Goal: Information Seeking & Learning: Learn about a topic

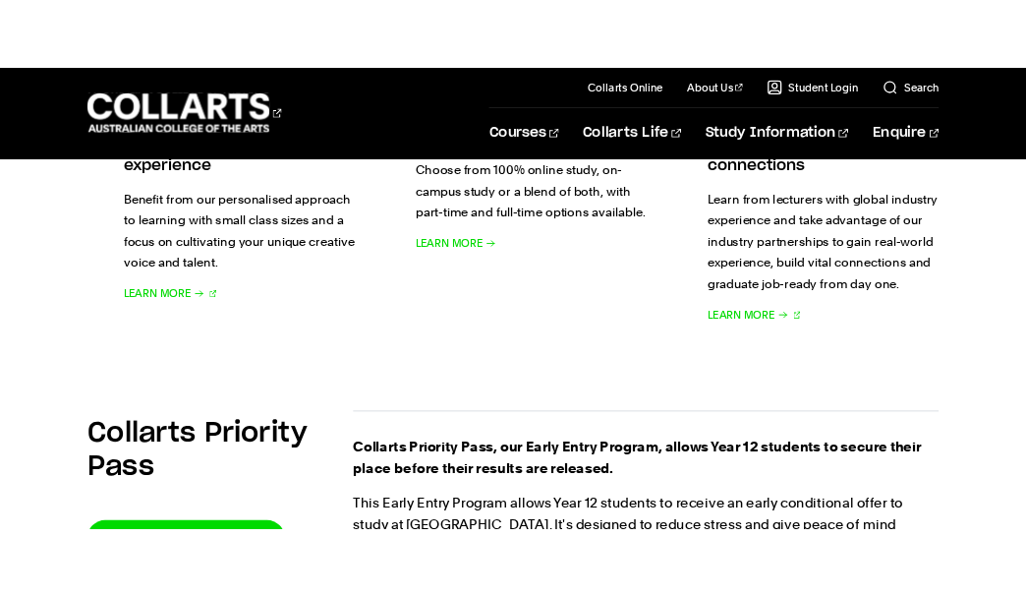
scroll to position [885, 0]
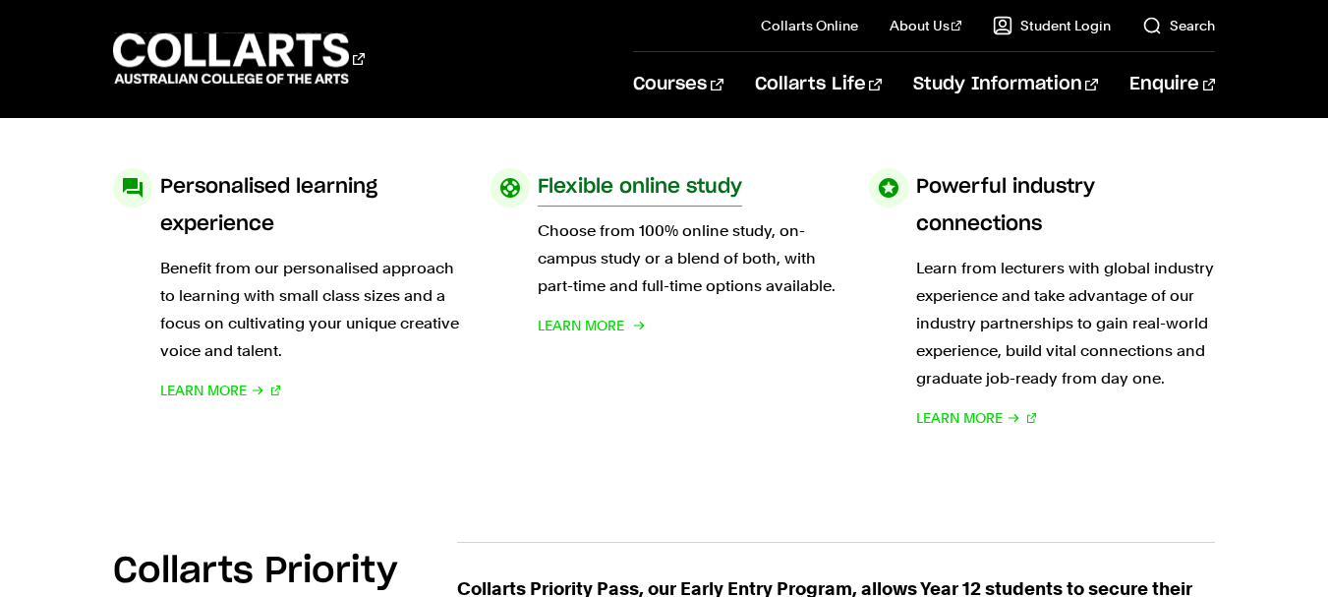
click at [547, 182] on h3 "Flexible online study" at bounding box center [640, 186] width 204 height 37
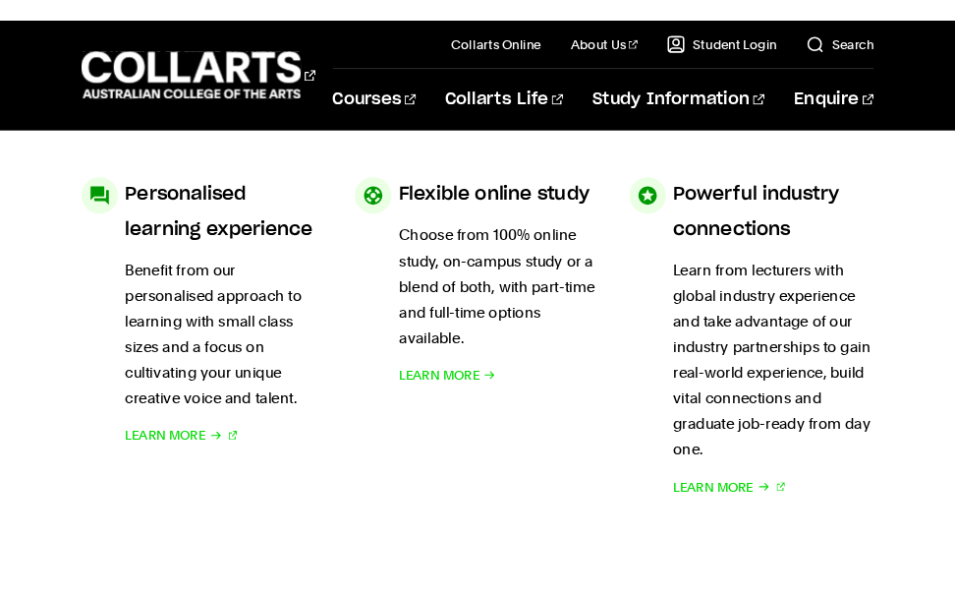
scroll to position [879, 0]
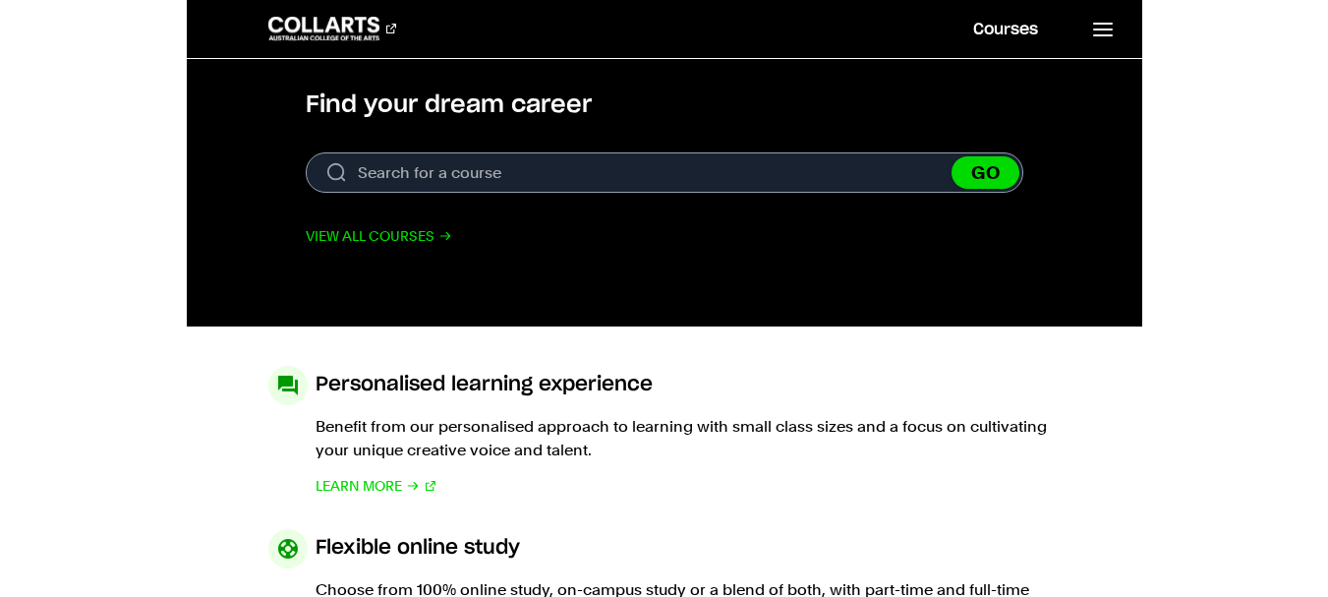
scroll to position [885, 0]
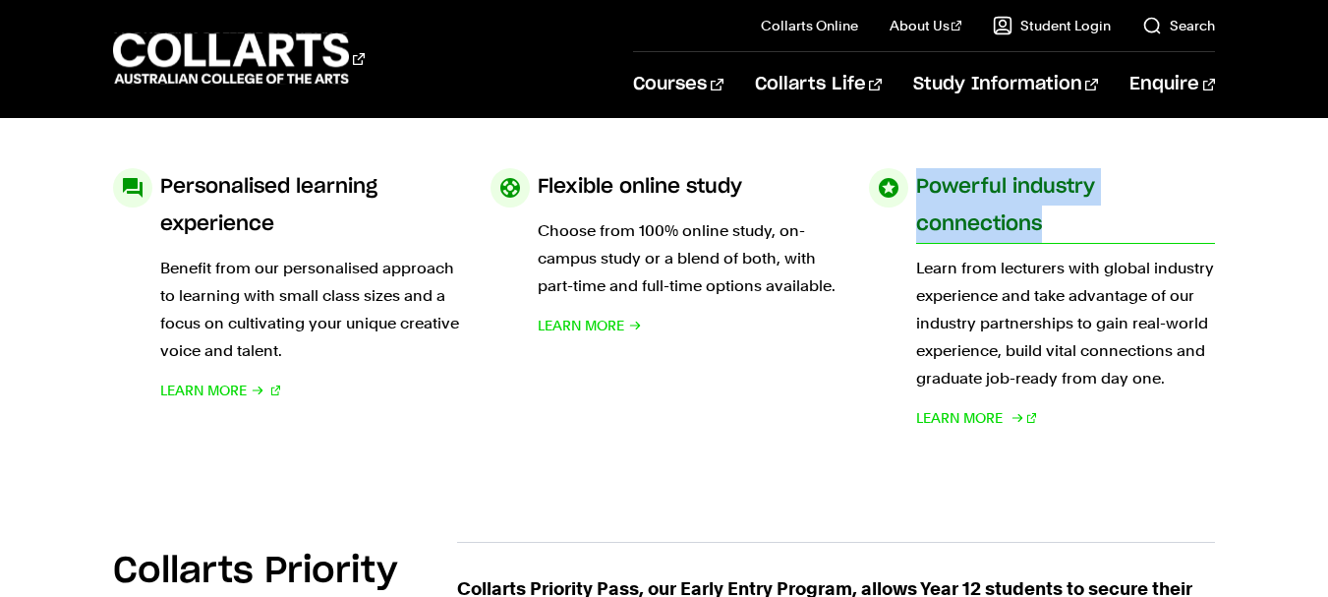
drag, startPoint x: 920, startPoint y: 185, endPoint x: 1068, endPoint y: 228, distance: 153.7
click at [954, 228] on h3 "Powerful industry connections" at bounding box center [1065, 205] width 299 height 75
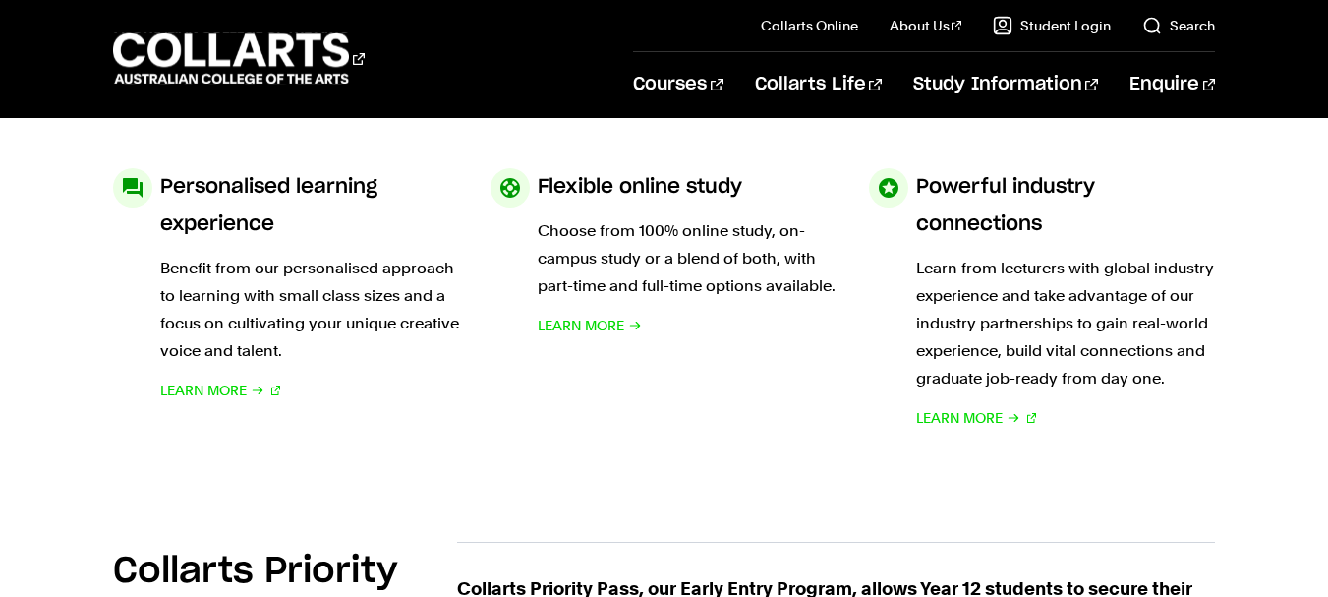
click at [605, 61] on div "Courses" at bounding box center [358, 58] width 491 height 56
drag, startPoint x: 541, startPoint y: 188, endPoint x: 751, endPoint y: 187, distance: 210.4
click at [751, 187] on div "Flexible online study Choose from 100% online study, on-campus study or a blend…" at bounding box center [687, 253] width 299 height 171
click at [798, 209] on div "Flexible online study Choose from 100% online study, on-campus study or a blend…" at bounding box center [687, 253] width 299 height 171
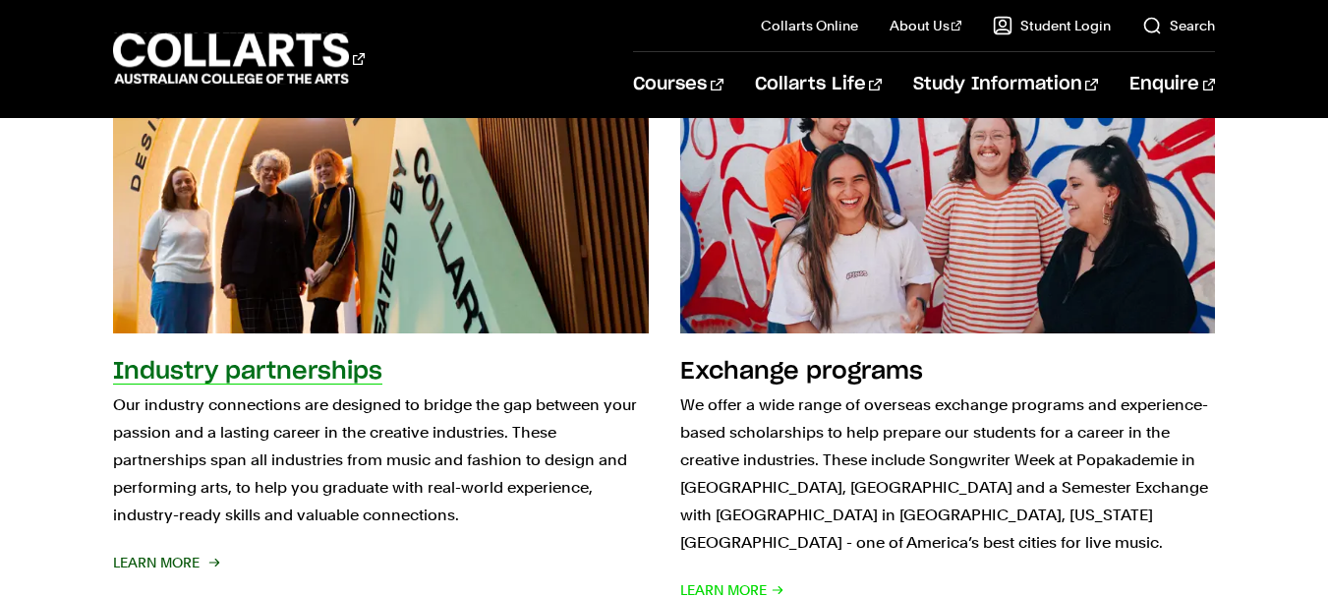
scroll to position [1868, 0]
